Goal: Information Seeking & Learning: Learn about a topic

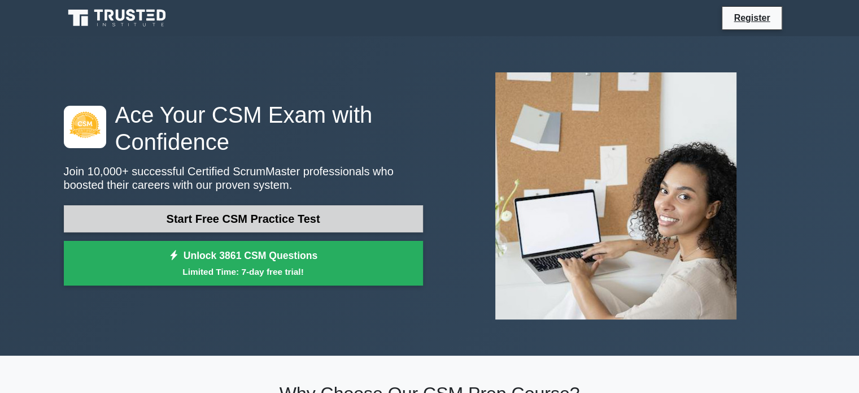
click at [390, 221] on link "Start Free CSM Practice Test" at bounding box center [243, 218] width 359 height 27
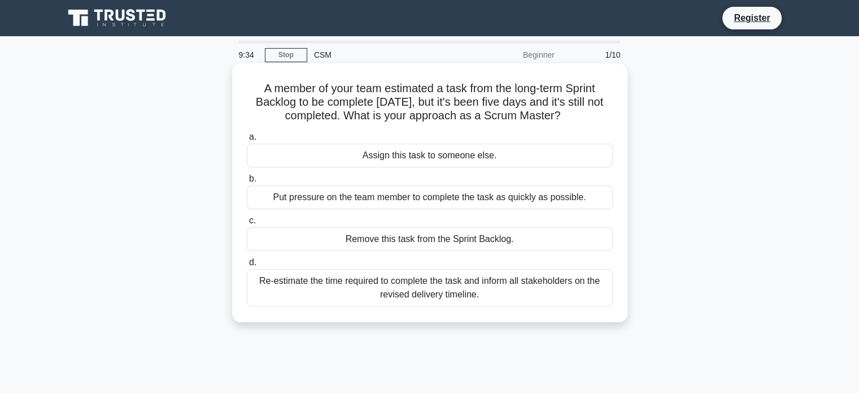
click at [564, 287] on div "Re-estimate the time required to complete the task and inform all stakeholders …" at bounding box center [430, 287] width 366 height 37
click at [247, 266] on input "d. Re-estimate the time required to complete the task and inform all stakeholde…" at bounding box center [247, 262] width 0 height 7
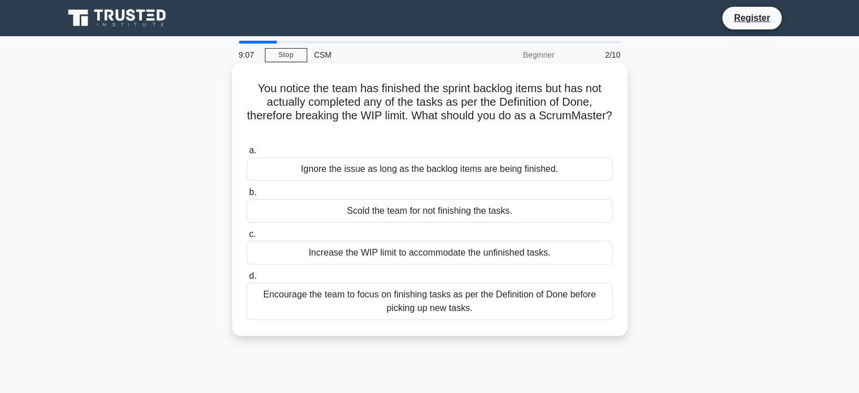
click at [520, 303] on div "Encourage the team to focus on finishing tasks as per the Definition of Done be…" at bounding box center [430, 300] width 366 height 37
click at [247, 280] on input "d. Encourage the team to focus on finishing tasks as per the Definition of Done…" at bounding box center [247, 275] width 0 height 7
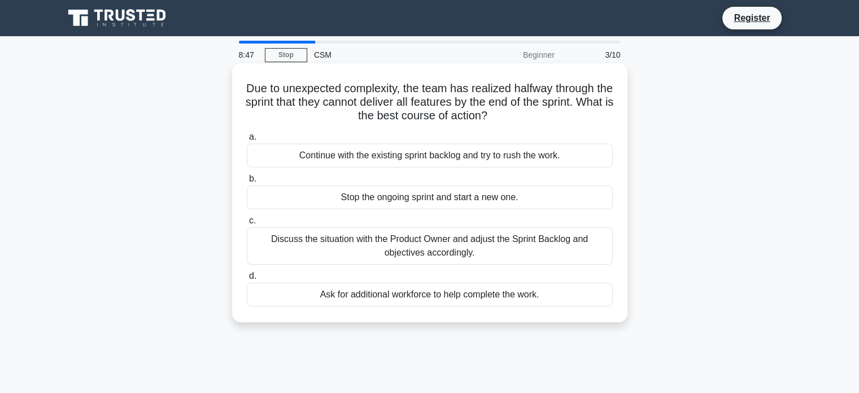
click at [560, 246] on div "Discuss the situation with the Product Owner and adjust the Sprint Backlog and …" at bounding box center [430, 245] width 366 height 37
click at [247, 224] on input "c. Discuss the situation with the Product Owner and adjust the Sprint Backlog a…" at bounding box center [247, 220] width 0 height 7
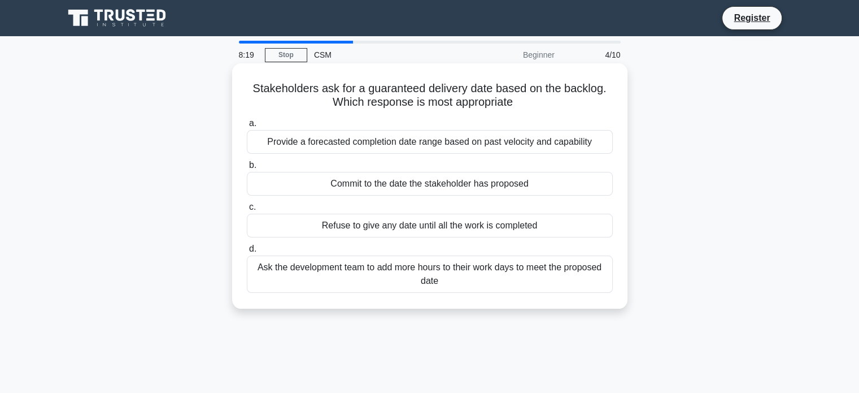
click at [546, 137] on div "Provide a forecasted completion date range based on past velocity and capability" at bounding box center [430, 142] width 366 height 24
click at [247, 127] on input "a. Provide a forecasted completion date range based on past velocity and capabi…" at bounding box center [247, 123] width 0 height 7
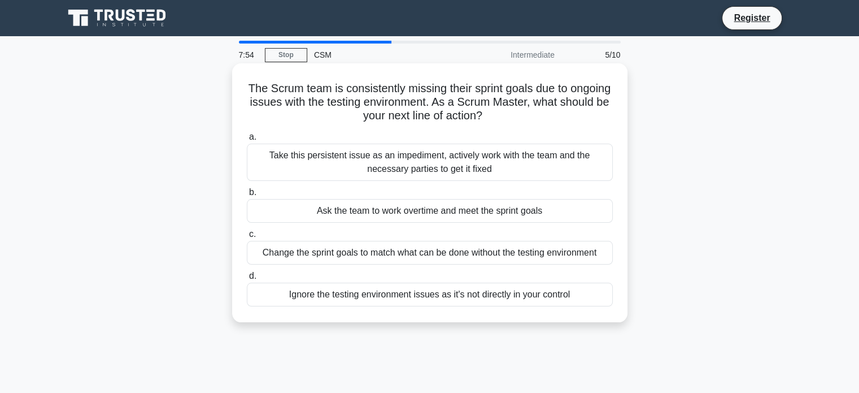
click at [563, 161] on div "Take this persistent issue as an impediment, actively work with the team and th…" at bounding box center [430, 161] width 366 height 37
click at [247, 141] on input "a. Take this persistent issue as an impediment, actively work with the team and…" at bounding box center [247, 136] width 0 height 7
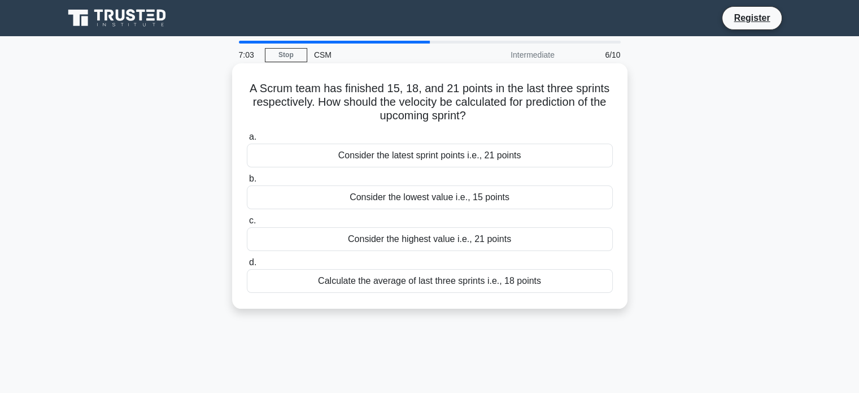
click at [554, 280] on div "Calculate the average of last three sprints i.e., 18 points" at bounding box center [430, 281] width 366 height 24
click at [247, 266] on input "d. Calculate the average of last three sprints i.e., 18 points" at bounding box center [247, 262] width 0 height 7
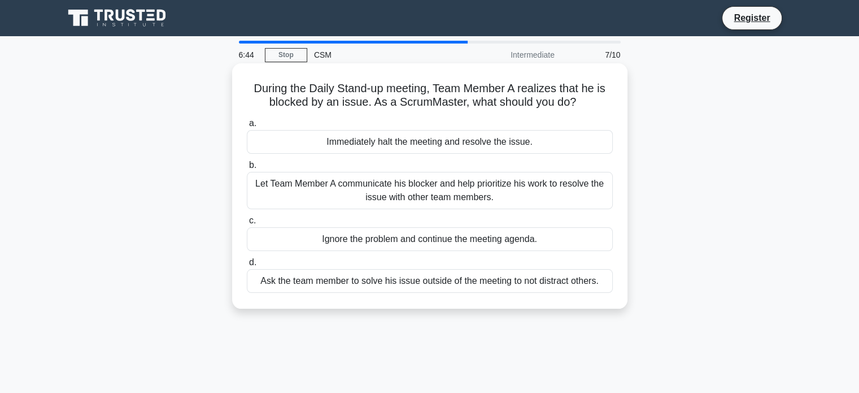
click at [564, 191] on div "Let Team Member A communicate his blocker and help prioritize his work to resol…" at bounding box center [430, 190] width 366 height 37
click at [247, 169] on input "b. Let Team Member A communicate his blocker and help prioritize his work to re…" at bounding box center [247, 165] width 0 height 7
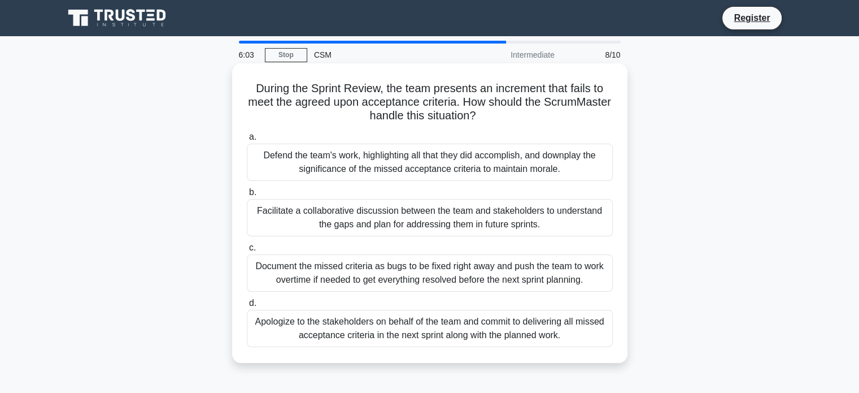
click at [578, 216] on div "Facilitate a collaborative discussion between the team and stakeholders to unde…" at bounding box center [430, 217] width 366 height 37
click at [247, 196] on input "b. Facilitate a collaborative discussion between the team and stakeholders to u…" at bounding box center [247, 192] width 0 height 7
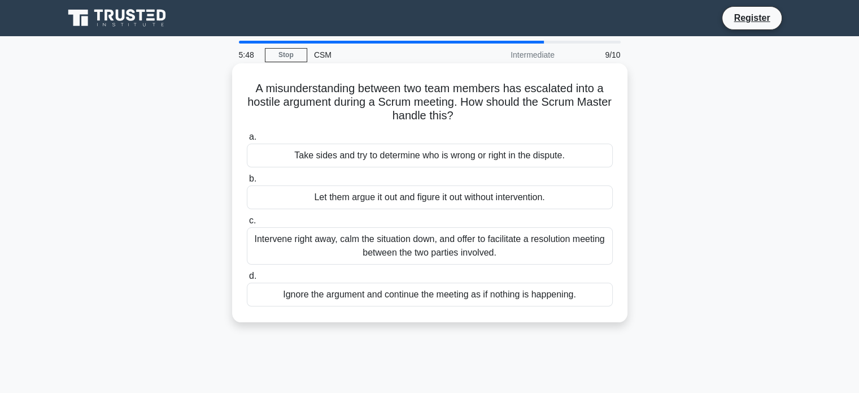
click at [539, 241] on div "Intervene right away, calm the situation down, and offer to facilitate a resolu…" at bounding box center [430, 245] width 366 height 37
click at [247, 224] on input "c. Intervene right away, calm the situation down, and offer to facilitate a res…" at bounding box center [247, 220] width 0 height 7
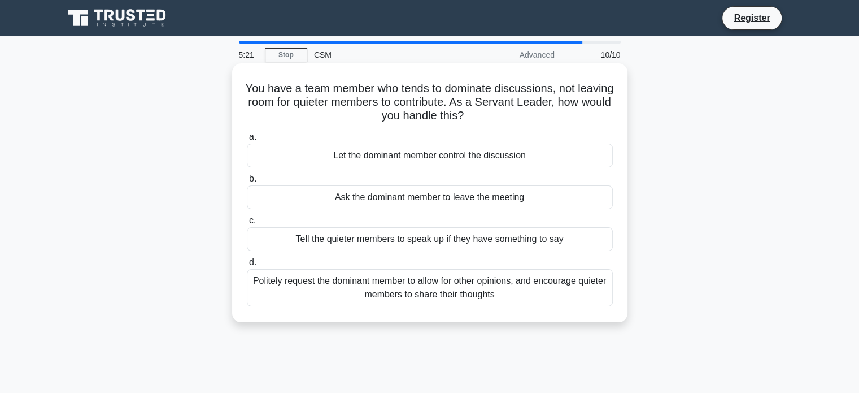
click at [550, 294] on div "Politely request the dominant member to allow for other opinions, and encourage…" at bounding box center [430, 287] width 366 height 37
click at [247, 266] on input "d. Politely request the dominant member to allow for other opinions, and encour…" at bounding box center [247, 262] width 0 height 7
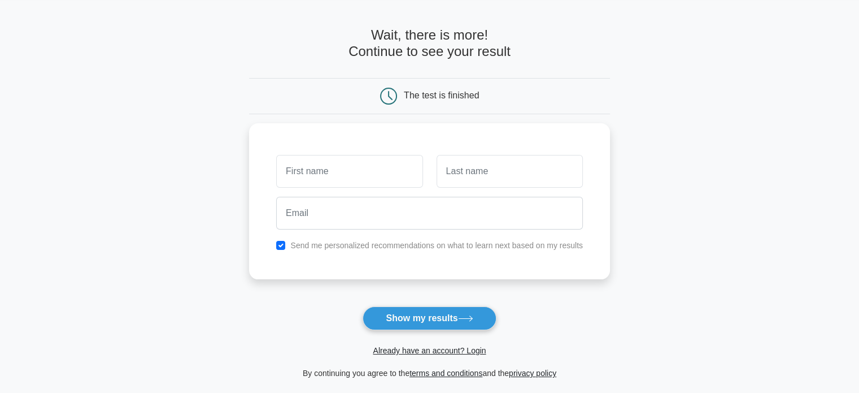
scroll to position [33, 0]
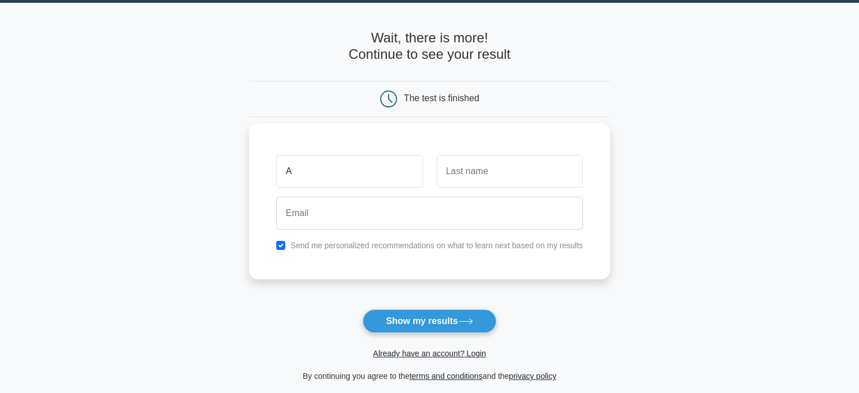
type input "Abhiram"
click at [459, 188] on div at bounding box center [510, 171] width 160 height 42
click at [469, 184] on input "text" at bounding box center [510, 171] width 146 height 33
type input "Tamraparni"
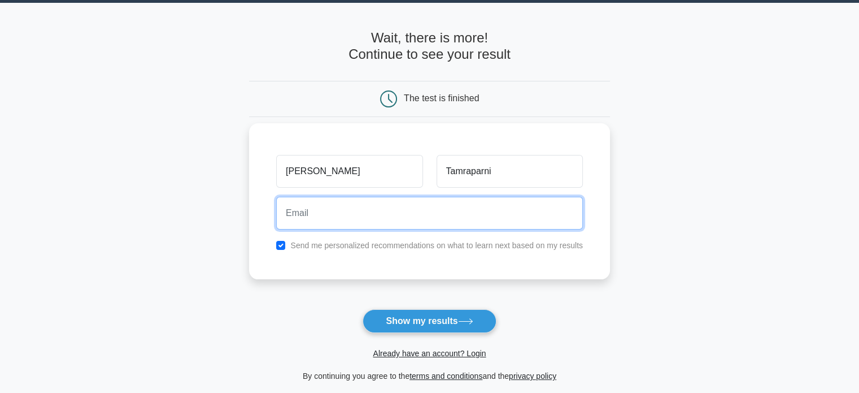
click at [447, 207] on input "email" at bounding box center [429, 213] width 307 height 33
type input "abhi.wpps@gmail.com"
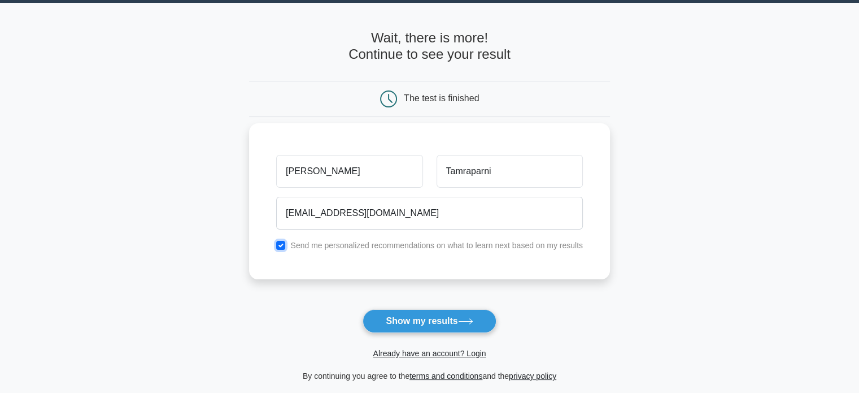
click at [281, 243] on input "checkbox" at bounding box center [280, 245] width 9 height 9
checkbox input "false"
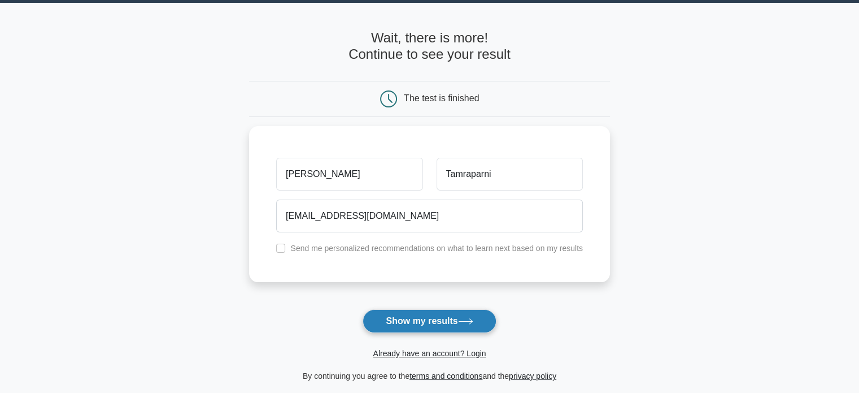
click at [420, 324] on button "Show my results" at bounding box center [429, 321] width 133 height 24
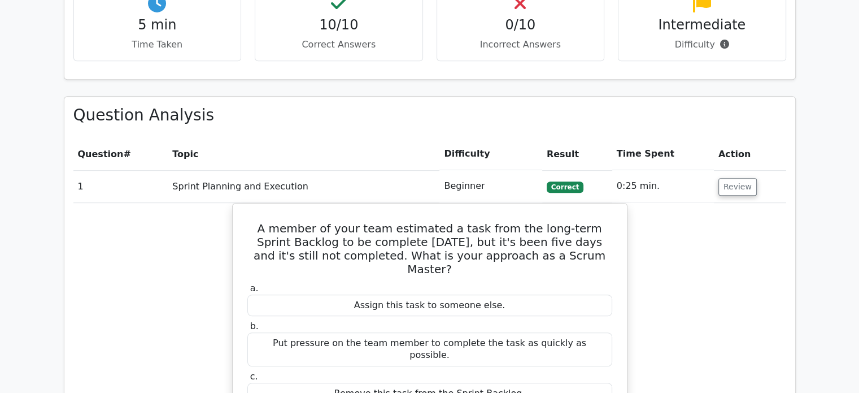
scroll to position [725, 0]
